Goal: Transaction & Acquisition: Purchase product/service

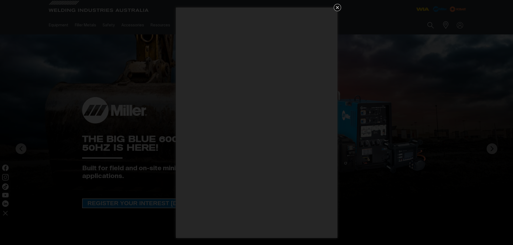
click at [335, 6] on icon "Get 5 WIA Welding Guides Free!" at bounding box center [337, 7] width 6 height 6
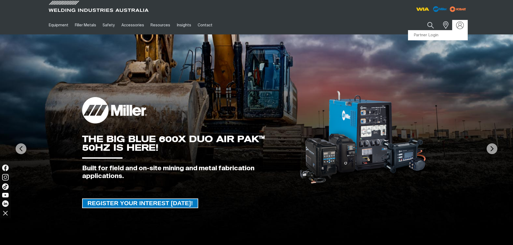
click at [461, 23] on img at bounding box center [460, 25] width 8 height 8
click at [433, 34] on div "Search When search results are available use up and down arrows to review and e…" at bounding box center [415, 25] width 106 height 19
click at [462, 26] on img at bounding box center [460, 25] width 8 height 8
click at [434, 34] on div "Search When search results are available use up and down arrows to review and e…" at bounding box center [415, 25] width 106 height 19
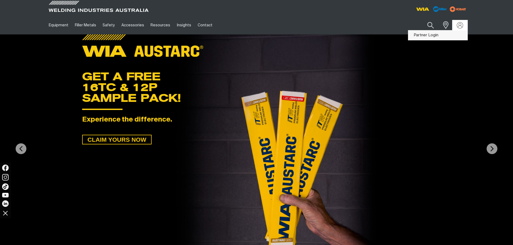
click at [429, 35] on link "Partner Login" at bounding box center [437, 35] width 59 height 10
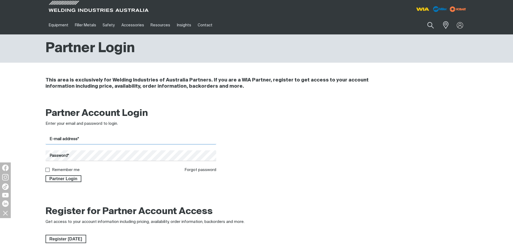
type input "[EMAIL_ADDRESS][DOMAIN_NAME]"
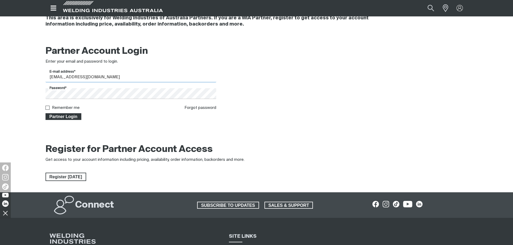
scroll to position [81, 0]
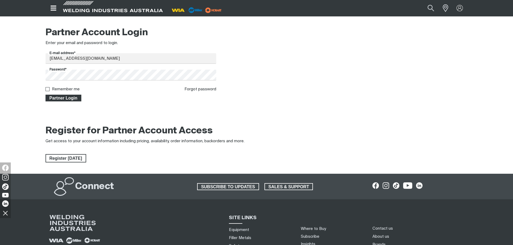
click at [56, 98] on span "Partner Login" at bounding box center [63, 98] width 35 height 7
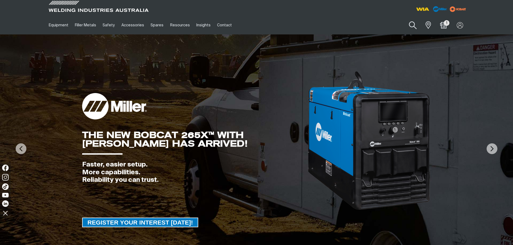
click at [412, 25] on button "Search products" at bounding box center [413, 25] width 22 height 15
click at [402, 18] on button "Search products" at bounding box center [413, 25] width 22 height 15
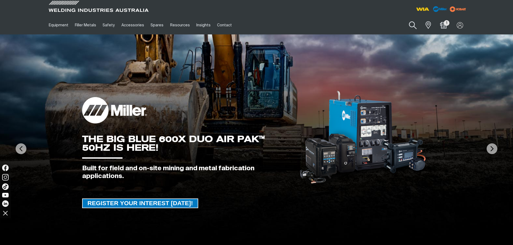
click at [407, 30] on button "Search products" at bounding box center [413, 25] width 22 height 15
click at [378, 31] on div "Main" at bounding box center [379, 25] width 83 height 13
click at [376, 26] on input "Search" at bounding box center [380, 25] width 83 height 12
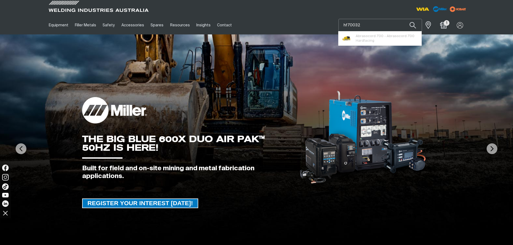
type input "hf70032"
click at [404, 19] on button "Search products" at bounding box center [413, 25] width 18 height 13
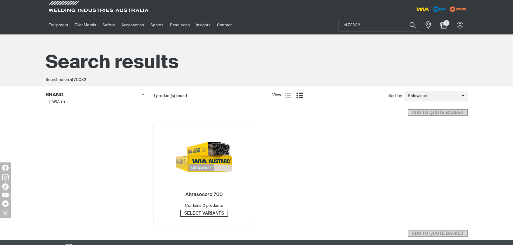
click at [211, 156] on img at bounding box center [204, 157] width 58 height 58
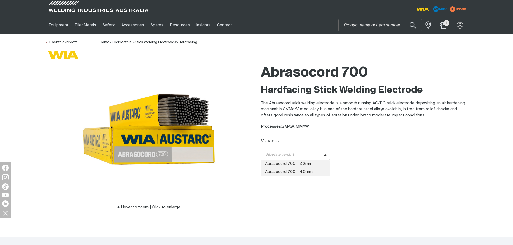
click at [306, 152] on span "Select a variant" at bounding box center [292, 155] width 63 height 6
click at [303, 163] on span "Abrasocord 700 - 3.2mm" at bounding box center [295, 164] width 69 height 8
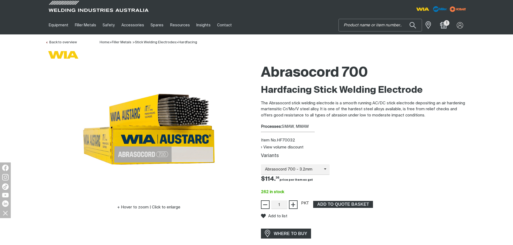
click at [371, 24] on input "Search" at bounding box center [380, 25] width 83 height 12
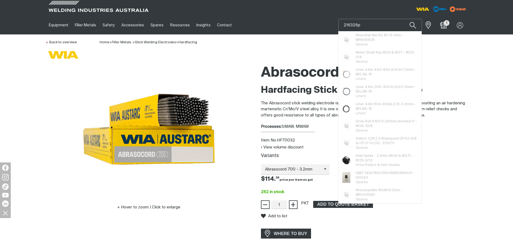
type input "216326p"
click at [404, 19] on button "Search products" at bounding box center [413, 25] width 18 height 13
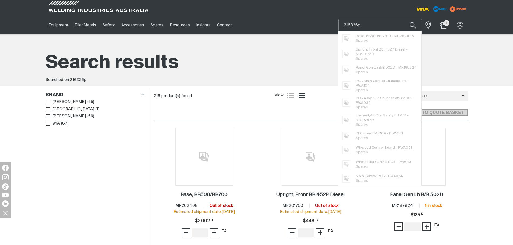
click at [365, 27] on input "216326p" at bounding box center [380, 25] width 83 height 12
click at [365, 25] on input "216326p" at bounding box center [380, 25] width 83 height 12
click at [404, 19] on button "Search products" at bounding box center [413, 25] width 18 height 13
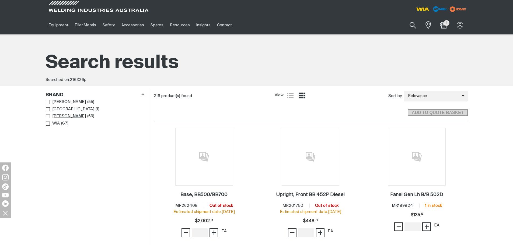
click at [53, 115] on span "[PERSON_NAME]" at bounding box center [69, 116] width 34 height 6
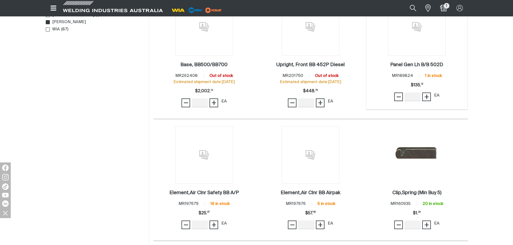
scroll to position [215, 0]
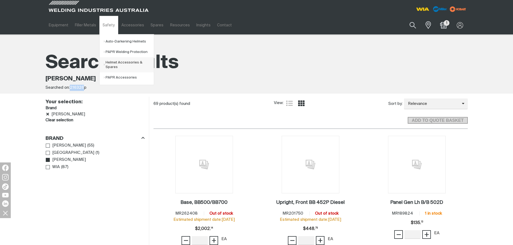
click at [108, 64] on link "Helmet Accessories & Spares" at bounding box center [129, 64] width 50 height 15
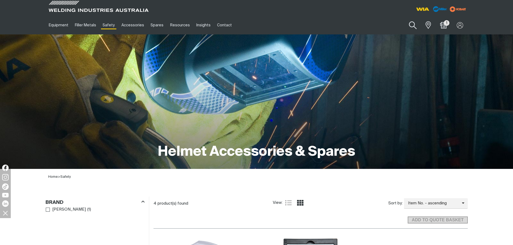
click at [417, 24] on button "Search products" at bounding box center [413, 25] width 22 height 15
click at [371, 26] on input "Search" at bounding box center [380, 25] width 83 height 12
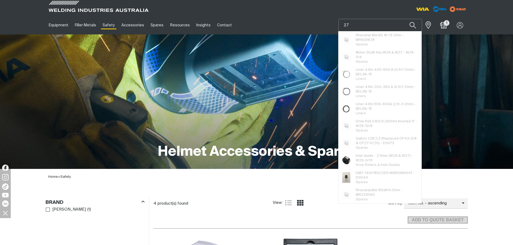
type input "2"
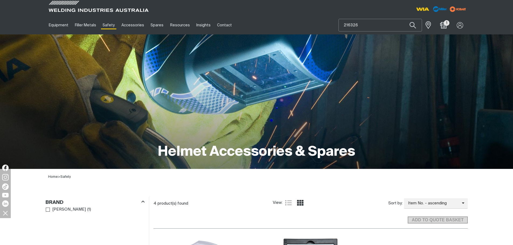
drag, startPoint x: 359, startPoint y: 22, endPoint x: 326, endPoint y: 33, distance: 35.6
click at [326, 33] on div "Equipment Stick Welders TIG Welders MIG Welders Multi-Process Welders Engine Dr…" at bounding box center [256, 25] width 422 height 19
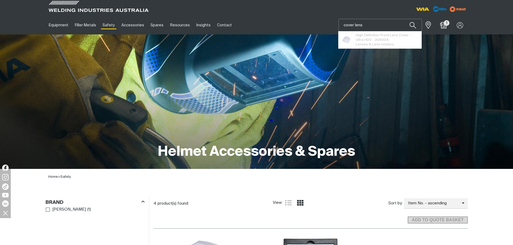
type input "cover lens"
click at [404, 19] on button "Search products" at bounding box center [413, 25] width 18 height 13
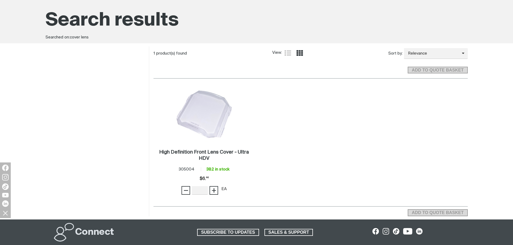
scroll to position [108, 0]
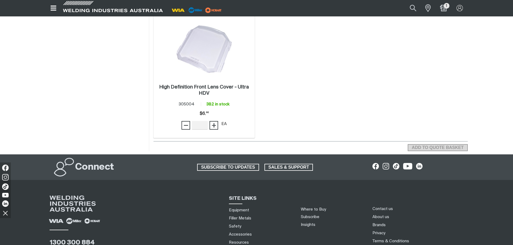
click at [213, 63] on img at bounding box center [204, 49] width 58 height 58
